Goal: Task Accomplishment & Management: Manage account settings

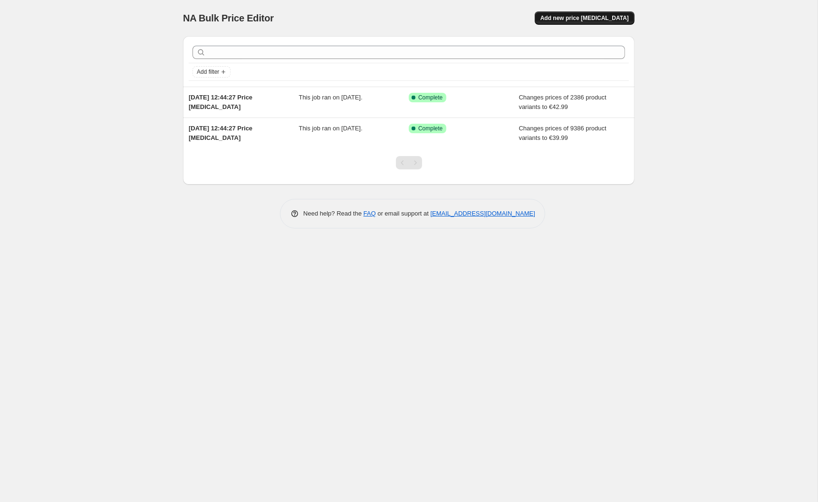
click at [587, 22] on button "Add new price [MEDICAL_DATA]" at bounding box center [585, 17] width 100 height 13
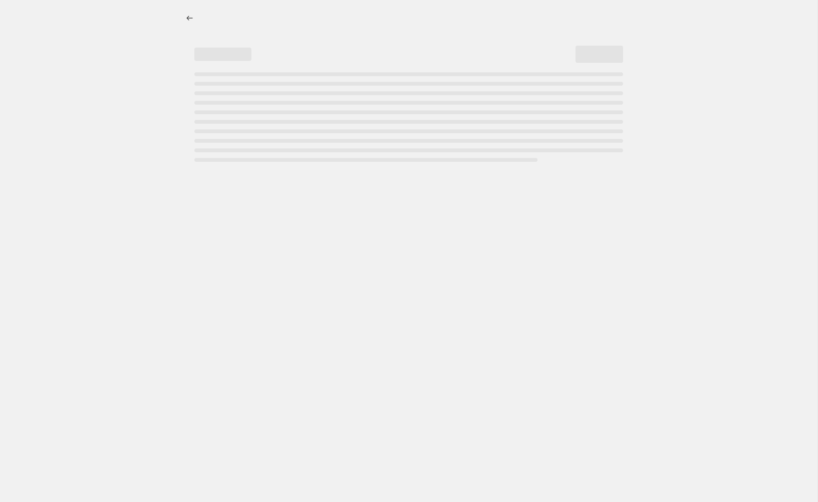
select select "percentage"
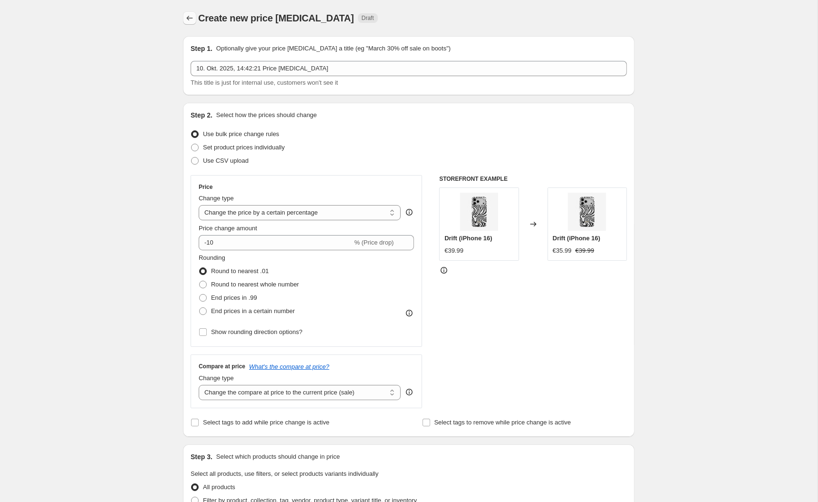
click at [188, 21] on icon "Price change jobs" at bounding box center [190, 18] width 10 height 10
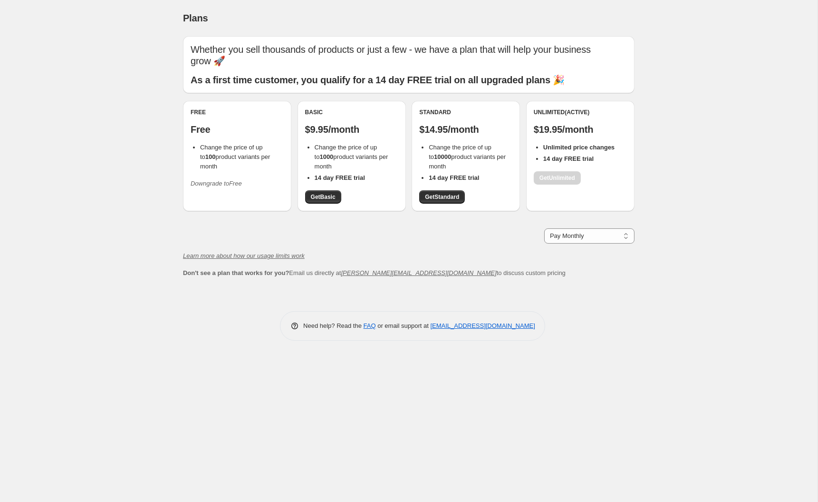
click at [224, 180] on icon "Downgrade to Free" at bounding box center [216, 183] width 51 height 7
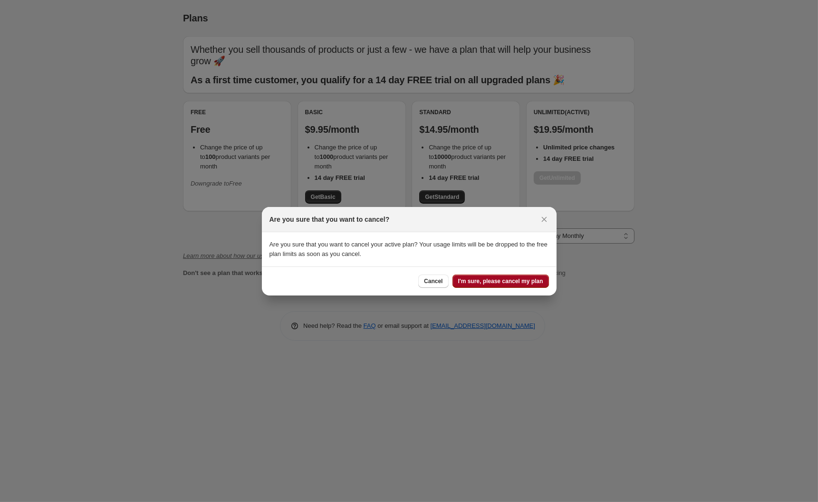
click at [513, 286] on button "I'm sure, please cancel my plan" at bounding box center [501, 280] width 97 height 13
